Goal: Information Seeking & Learning: Find specific fact

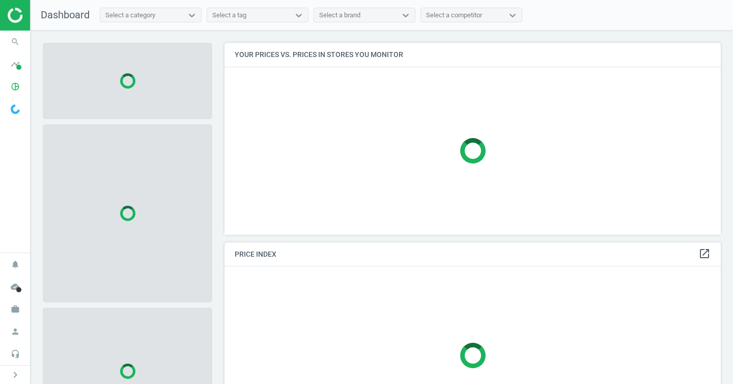
scroll to position [208, 505]
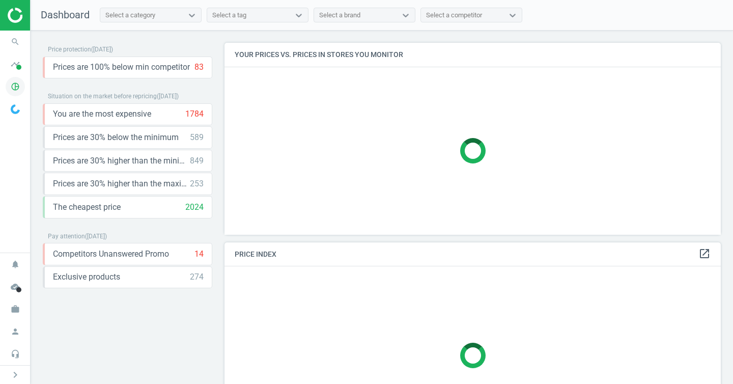
click at [20, 88] on icon "pie_chart_outlined" at bounding box center [15, 86] width 19 height 19
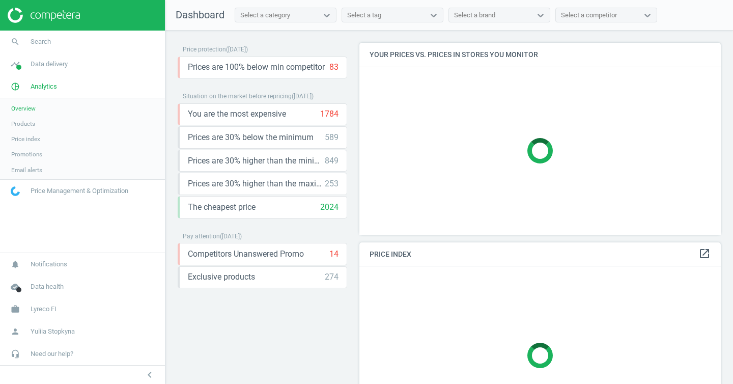
scroll to position [208, 370]
click at [31, 120] on span "Products" at bounding box center [23, 124] width 24 height 8
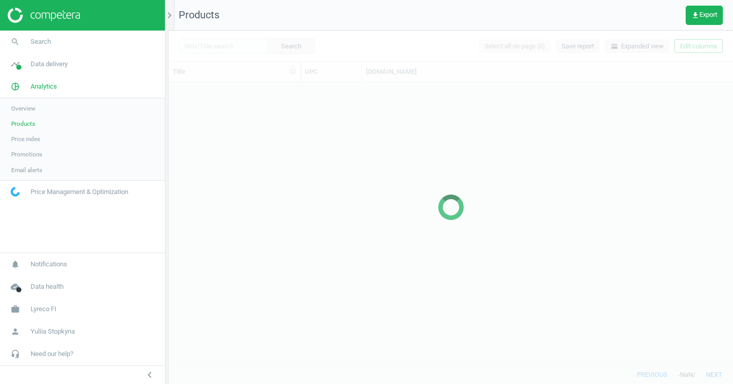
scroll to position [275, 557]
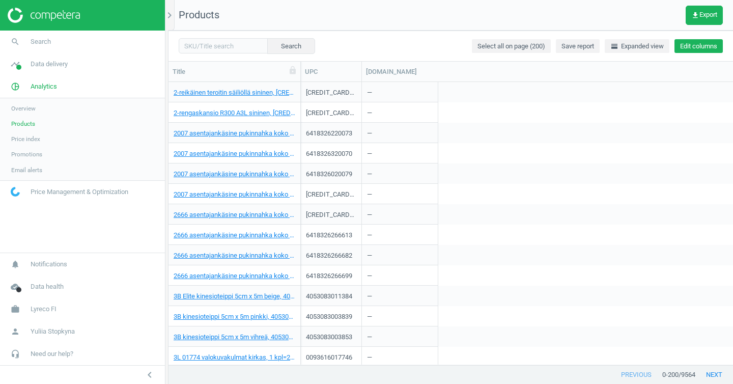
click at [698, 46] on button "Edit columns" at bounding box center [699, 46] width 48 height 14
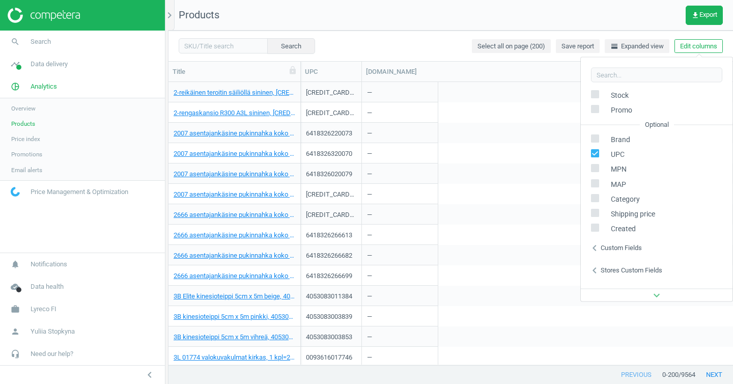
scroll to position [138, 0]
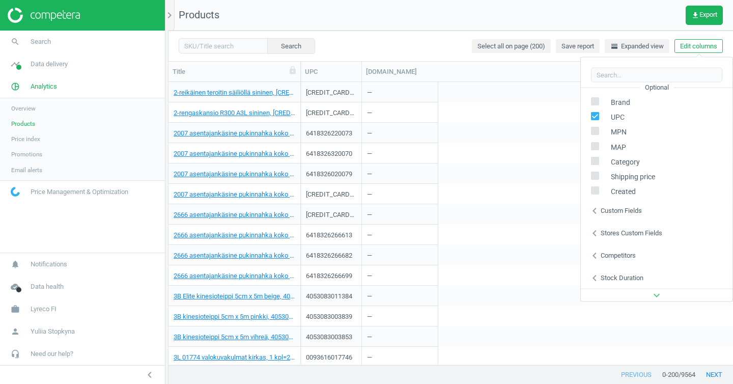
click at [607, 255] on div "Competitors" at bounding box center [618, 255] width 35 height 9
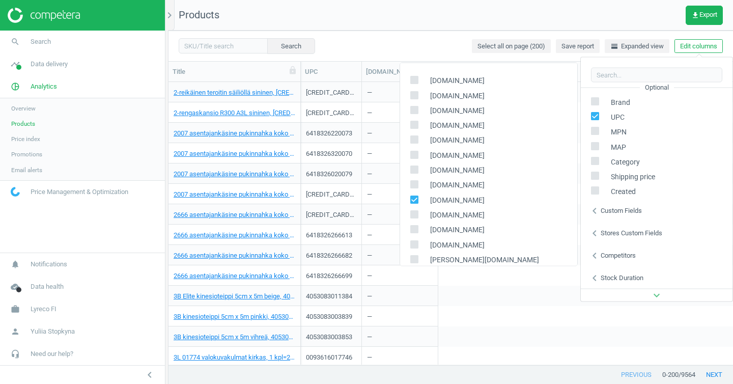
click at [414, 202] on input "checkbox" at bounding box center [414, 199] width 7 height 7
checkbox input "false"
click at [418, 79] on label at bounding box center [417, 81] width 15 height 10
click at [418, 79] on input "checkbox" at bounding box center [414, 79] width 7 height 7
checkbox input "true"
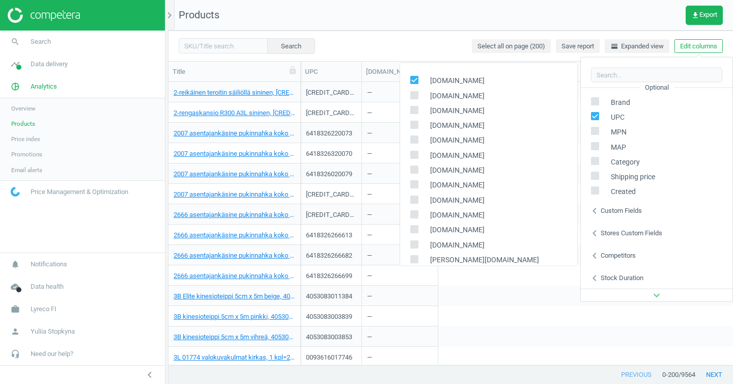
click at [502, 324] on div "4053083003839 —" at bounding box center [517, 316] width 432 height 20
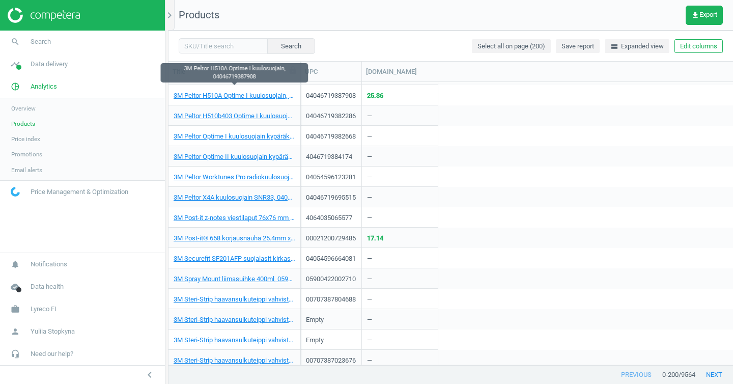
scroll to position [879, 0]
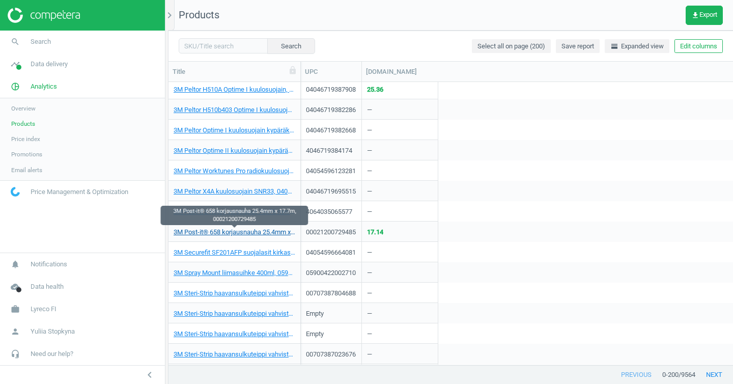
click at [275, 232] on link "3M Post-it® 658 korjausnauha 25.4mm x 17.7m, 00021200729485" at bounding box center [235, 232] width 122 height 9
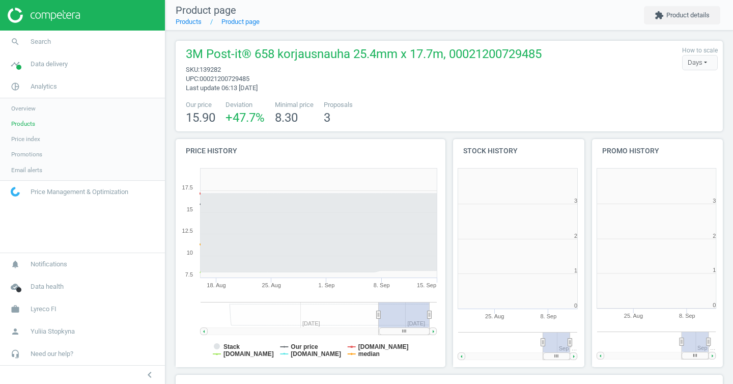
scroll to position [219, 145]
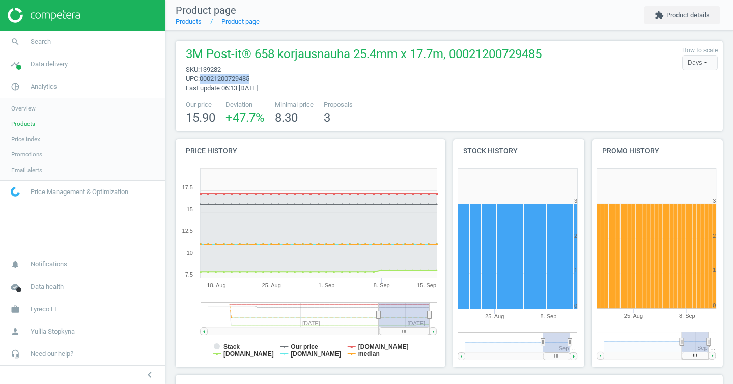
drag, startPoint x: 265, startPoint y: 76, endPoint x: 203, endPoint y: 79, distance: 61.7
click at [203, 79] on span "upc : 00021200729485" at bounding box center [364, 78] width 356 height 9
copy span "00021200729485"
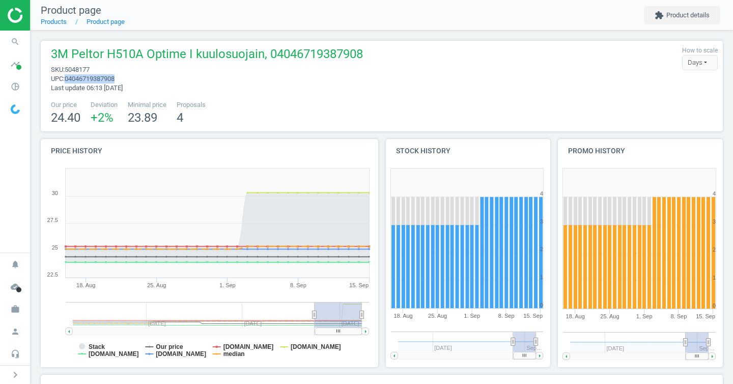
drag, startPoint x: 124, startPoint y: 81, endPoint x: 68, endPoint y: 79, distance: 56.0
click at [68, 79] on span "upc : 04046719387908" at bounding box center [207, 78] width 312 height 9
copy span "04046719387908"
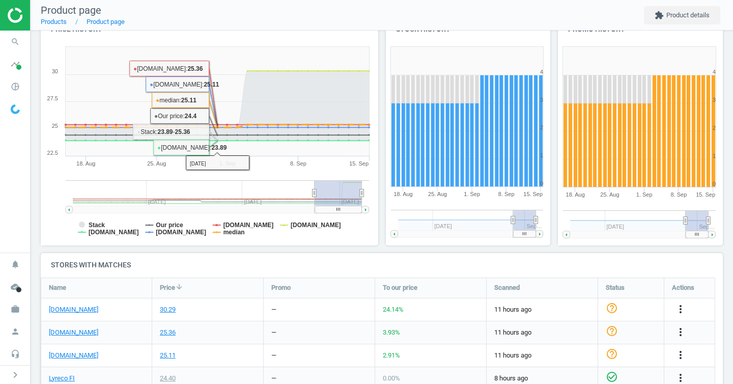
scroll to position [260, 0]
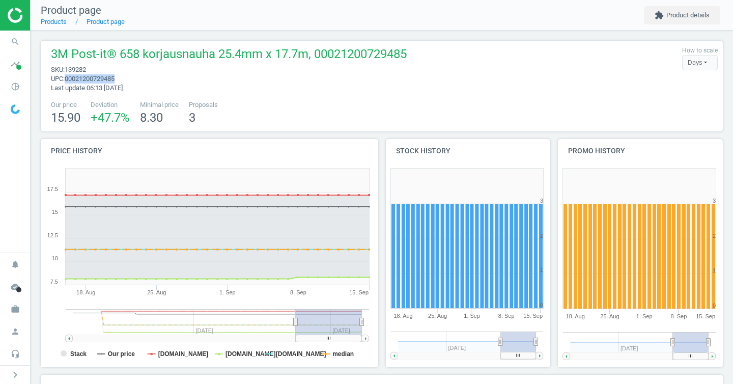
drag, startPoint x: 127, startPoint y: 79, endPoint x: 70, endPoint y: 75, distance: 57.1
click at [70, 75] on span "upc : 00021200729485" at bounding box center [229, 78] width 356 height 9
copy span "00021200729485"
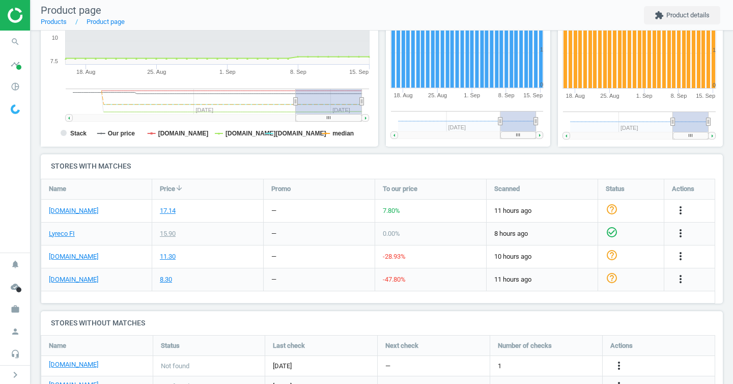
scroll to position [284, 0]
